Goal: Task Accomplishment & Management: Use online tool/utility

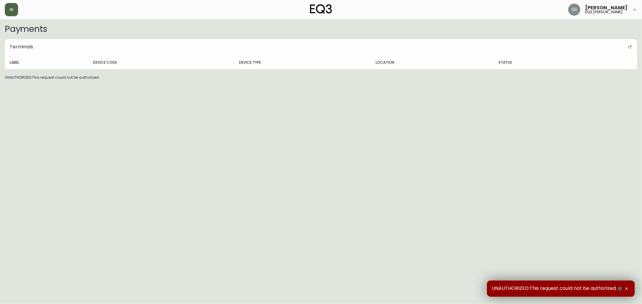
click at [13, 13] on button "button" at bounding box center [11, 9] width 13 height 13
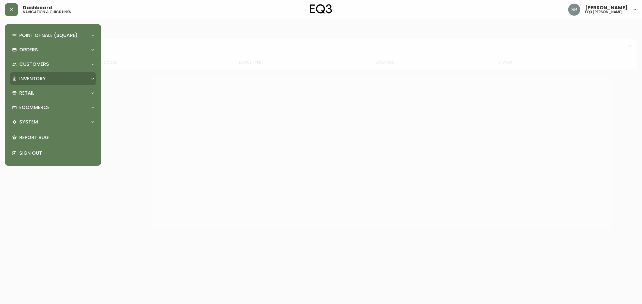
click at [94, 80] on icon at bounding box center [92, 78] width 5 height 5
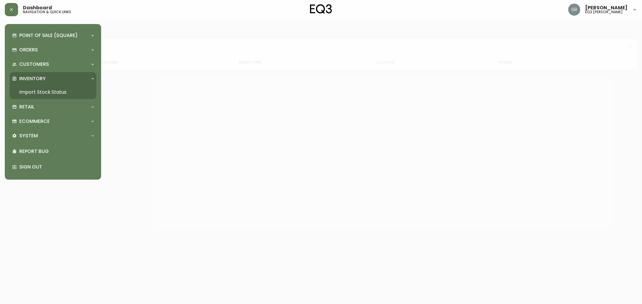
click at [46, 91] on link "Import Stock Status" at bounding box center [53, 92] width 87 height 14
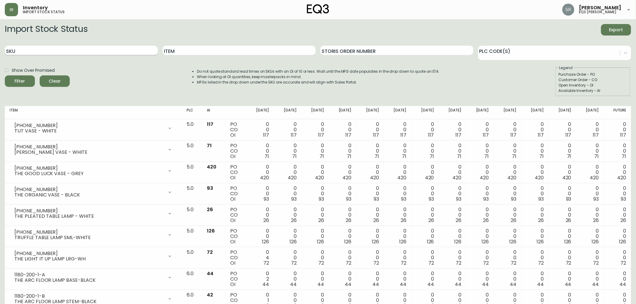
click at [125, 51] on input "SKU" at bounding box center [81, 51] width 153 height 10
click at [185, 50] on input "Item" at bounding box center [239, 51] width 153 height 10
type input "grow"
click at [5, 75] on button "Filter" at bounding box center [20, 80] width 30 height 11
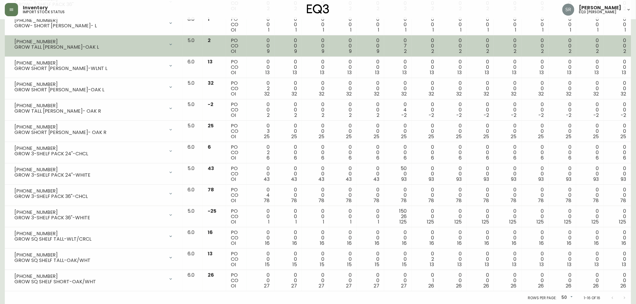
scroll to position [170, 0]
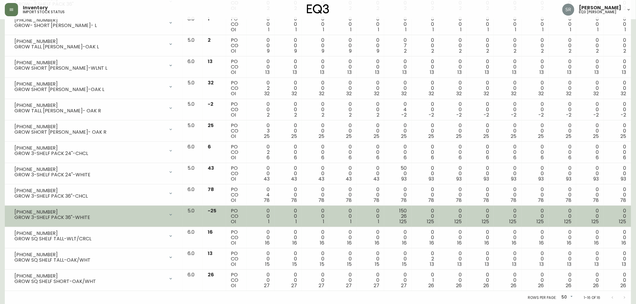
click at [75, 220] on div "GROW 3-SHELF PACK 36"-WHITE" at bounding box center [89, 217] width 150 height 5
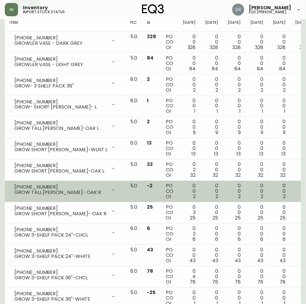
scroll to position [0, 0]
